Goal: Transaction & Acquisition: Subscribe to service/newsletter

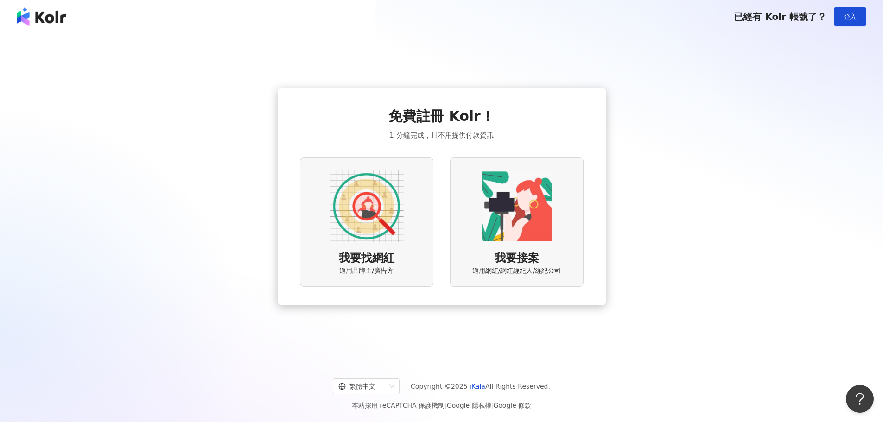
click at [377, 229] on img at bounding box center [367, 206] width 74 height 74
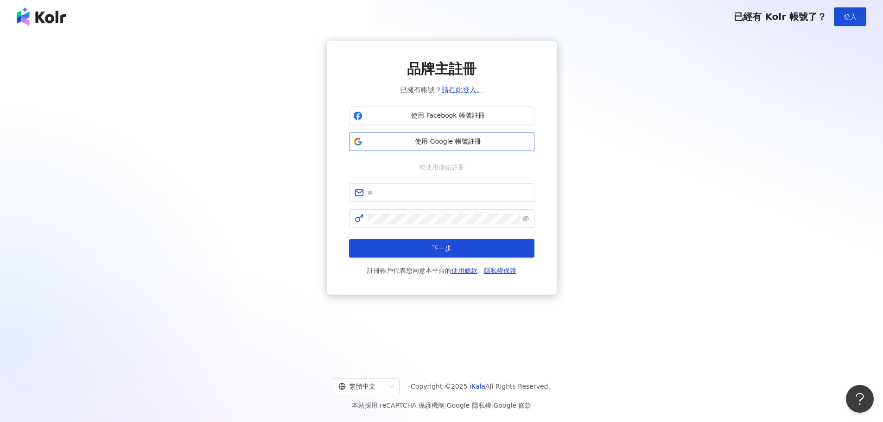
click at [411, 143] on span "使用 Google 帳號註冊" at bounding box center [448, 141] width 164 height 9
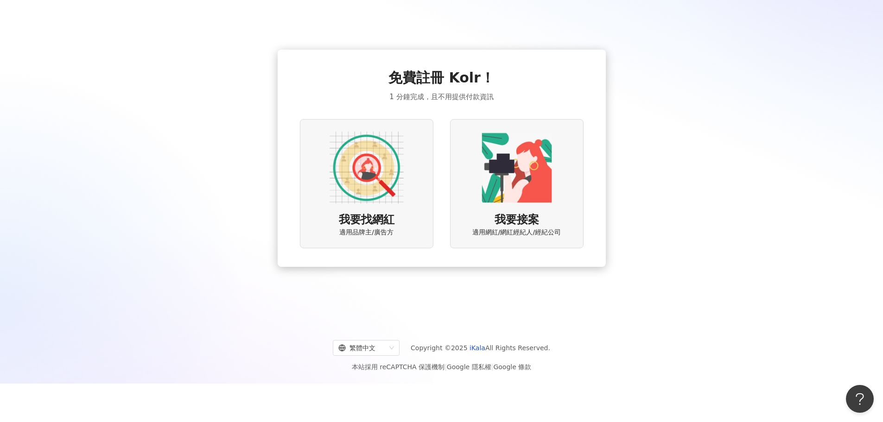
scroll to position [43, 0]
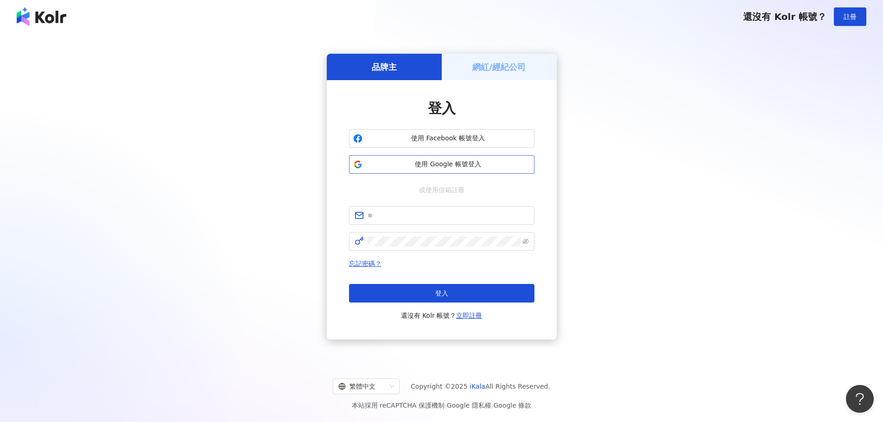
click at [469, 163] on span "使用 Google 帳號登入" at bounding box center [448, 164] width 164 height 9
